Goal: Transaction & Acquisition: Purchase product/service

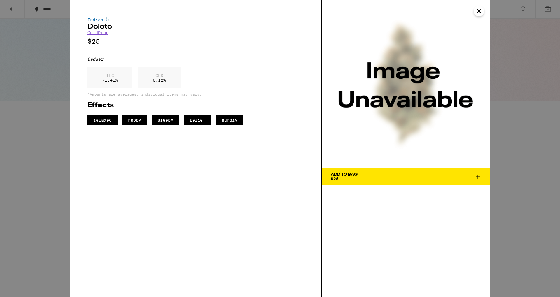
click at [478, 1] on img at bounding box center [406, 84] width 168 height 168
click at [478, 10] on icon "Close" at bounding box center [478, 11] width 3 height 3
